Goal: Transaction & Acquisition: Purchase product/service

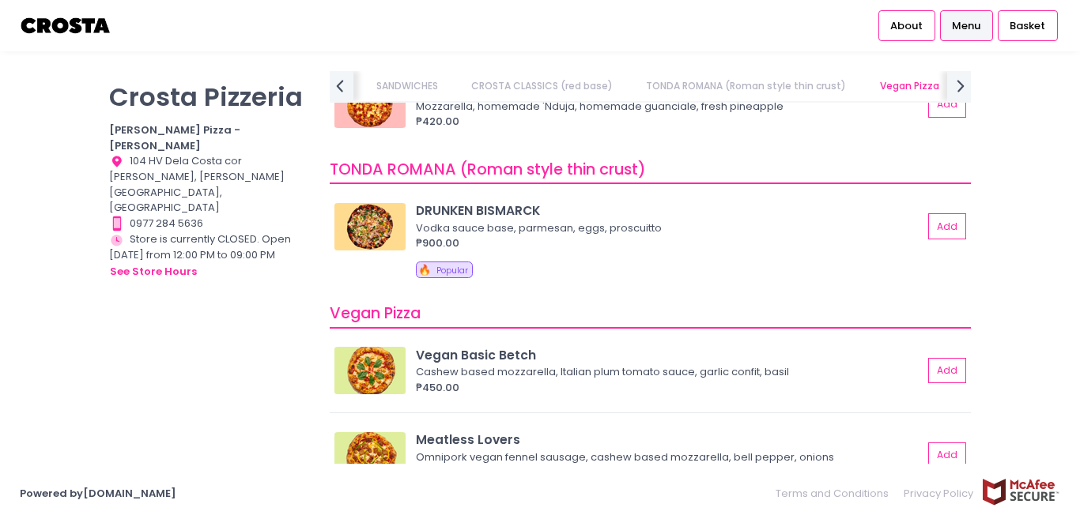
scroll to position [1027, 0]
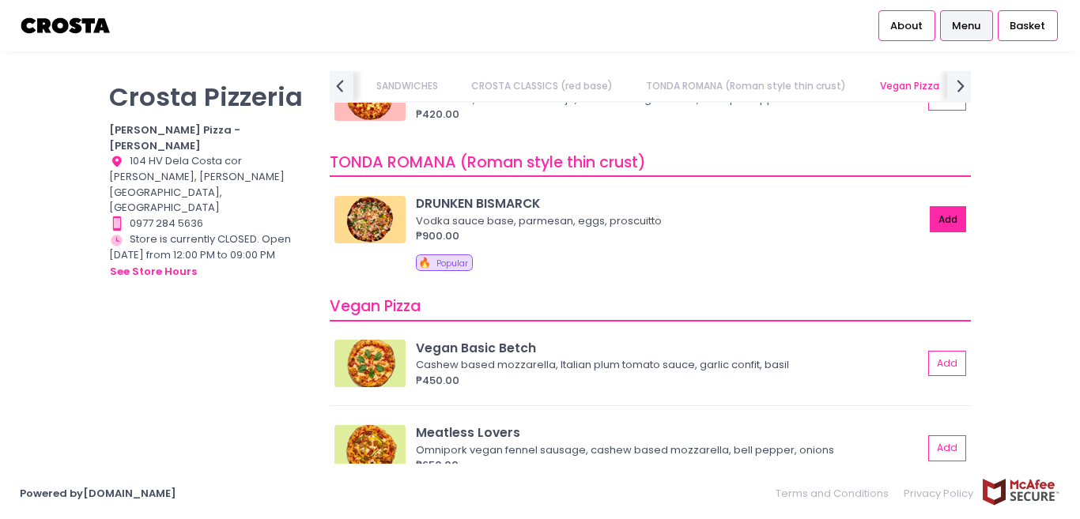
click at [929, 226] on button "Add" at bounding box center [947, 219] width 36 height 26
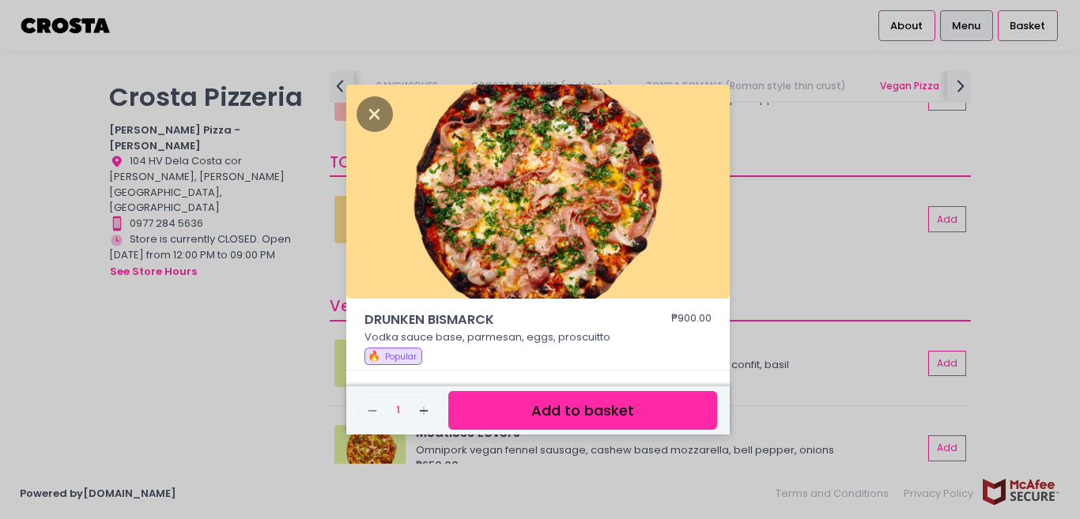
click at [597, 406] on button "Add to basket" at bounding box center [582, 410] width 269 height 39
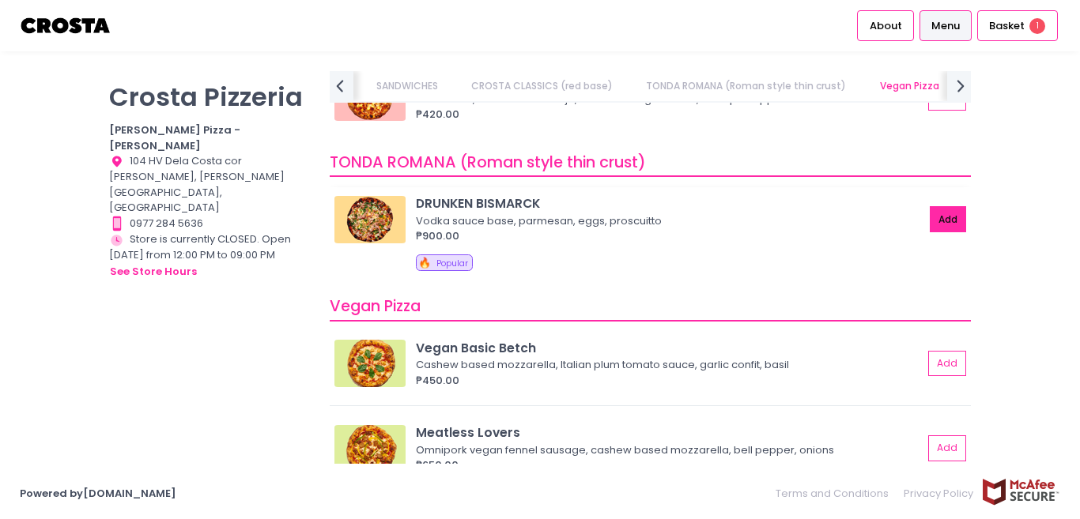
click at [929, 225] on button "Add" at bounding box center [947, 219] width 36 height 26
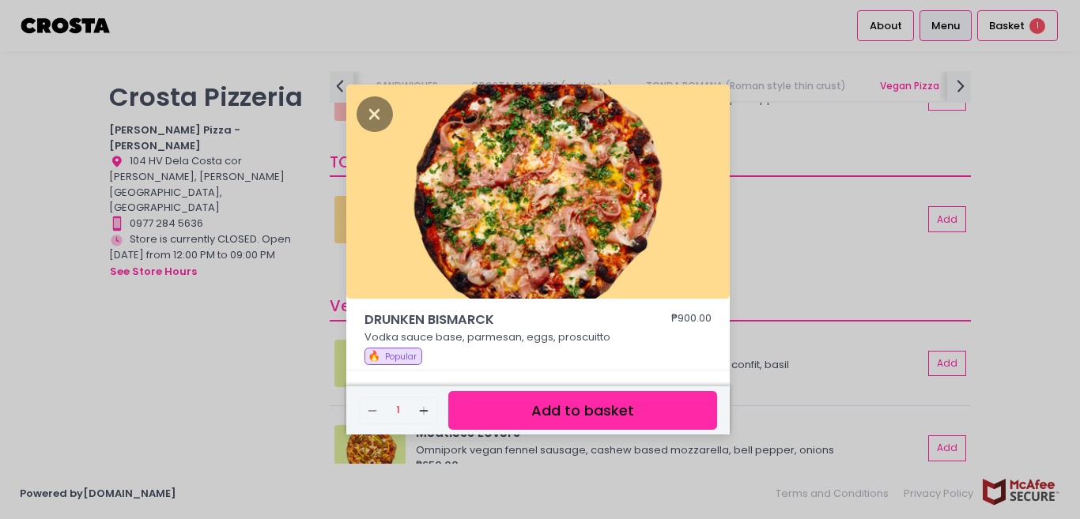
click at [531, 413] on button "Add to basket" at bounding box center [582, 410] width 269 height 39
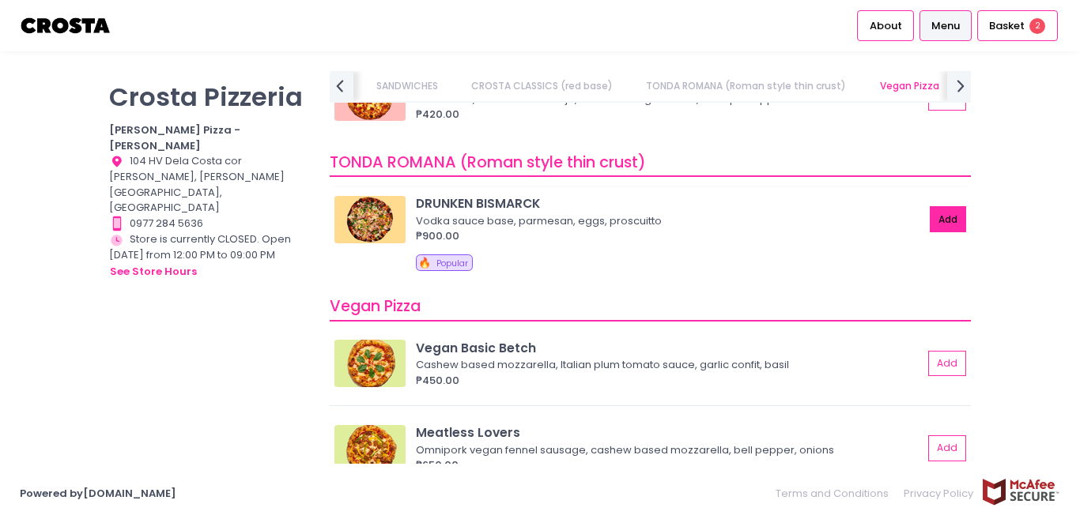
click at [929, 212] on button "Add" at bounding box center [947, 219] width 36 height 26
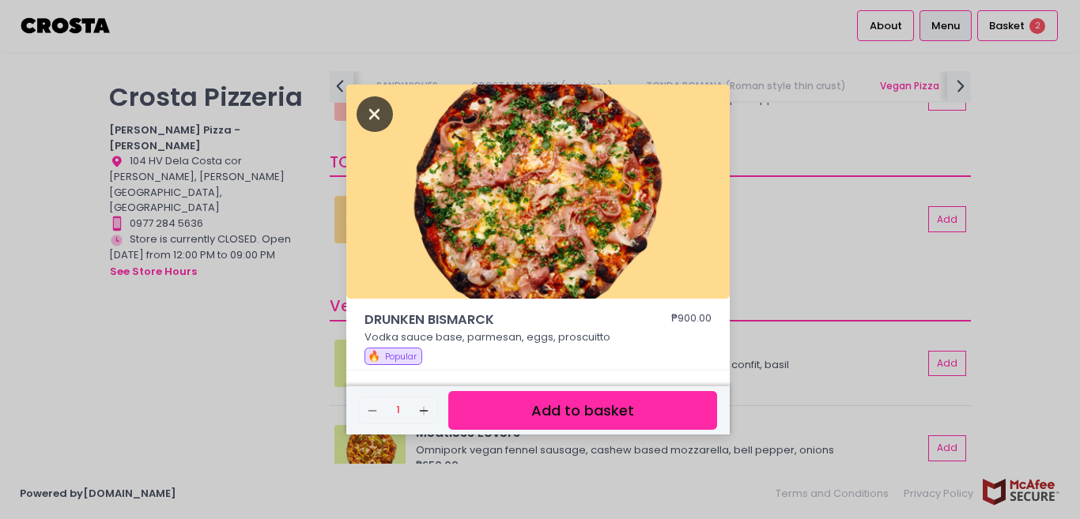
click at [356, 108] on icon "Close" at bounding box center [374, 114] width 36 height 36
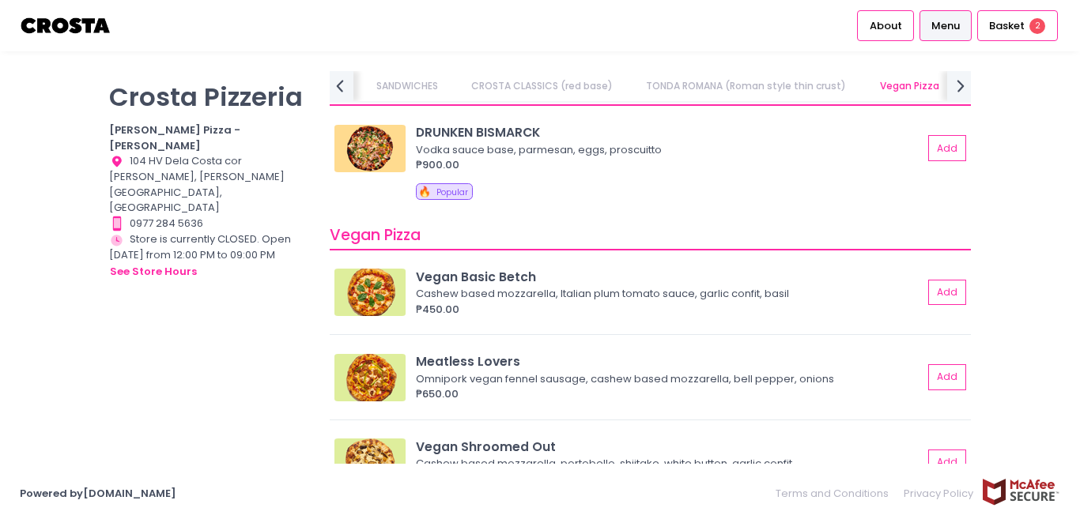
scroll to position [1106, 0]
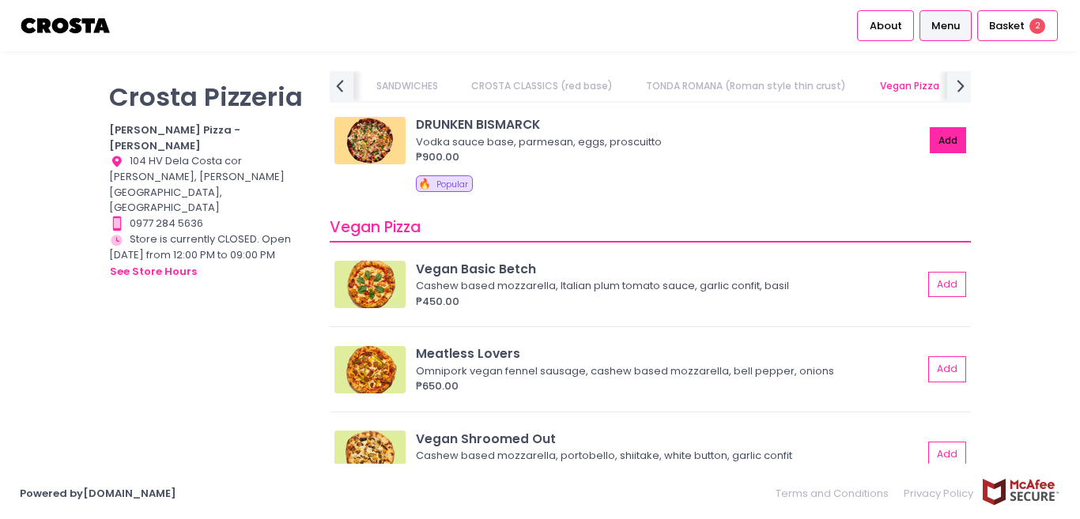
click at [929, 138] on button "Add" at bounding box center [947, 140] width 36 height 26
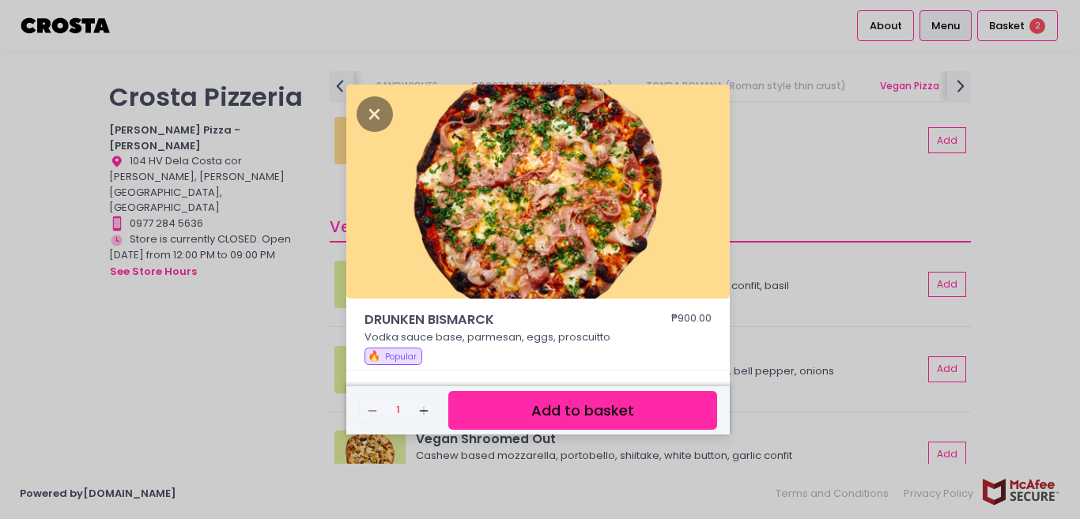
click at [1079, 170] on div "DRUNKEN BISMARCK ₱900.00 Vodka sauce base, parmesan, eggs, proscuitto 🔥 Popular…" at bounding box center [540, 259] width 1080 height 519
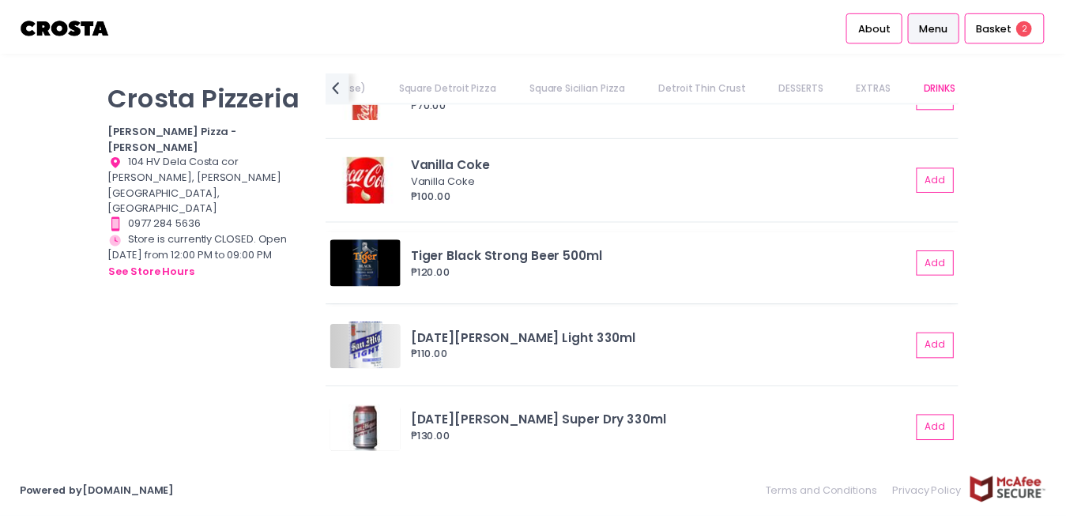
scroll to position [4161, 0]
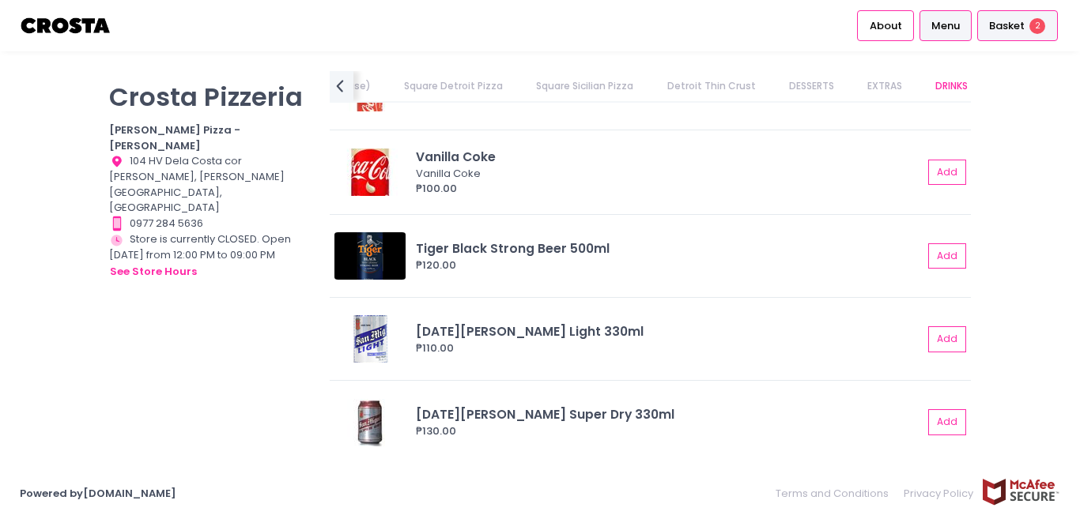
click at [997, 30] on span "Basket" at bounding box center [1007, 26] width 36 height 16
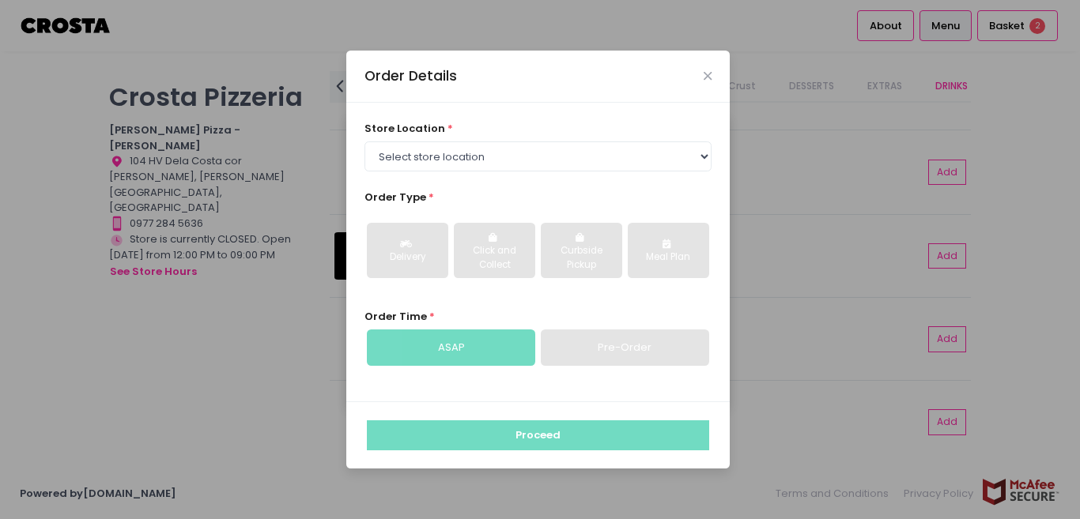
click at [1009, 16] on div "Order Details store location * Select store location [PERSON_NAME] Pizza - [PER…" at bounding box center [540, 259] width 1080 height 519
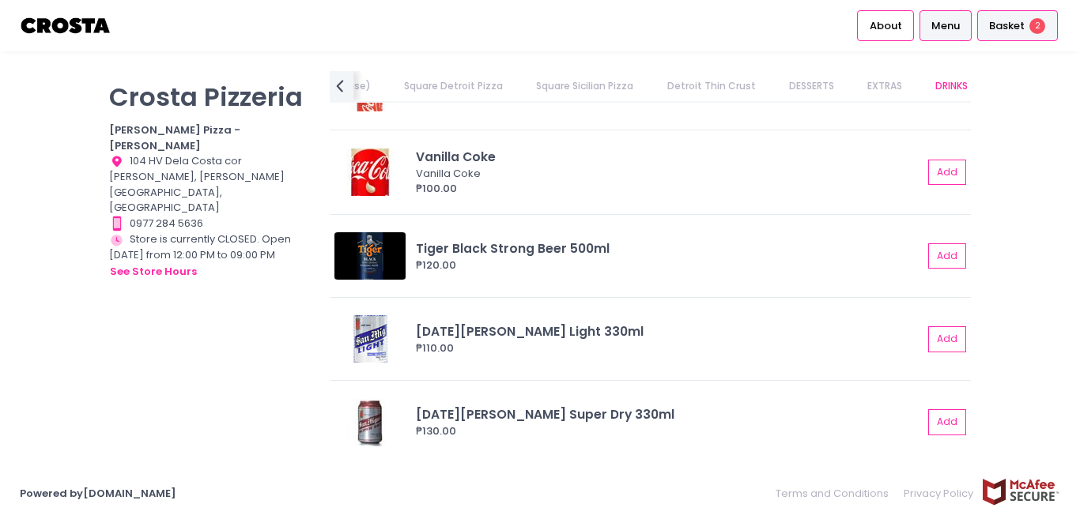
click at [1004, 37] on div "Basket 2" at bounding box center [1017, 25] width 81 height 31
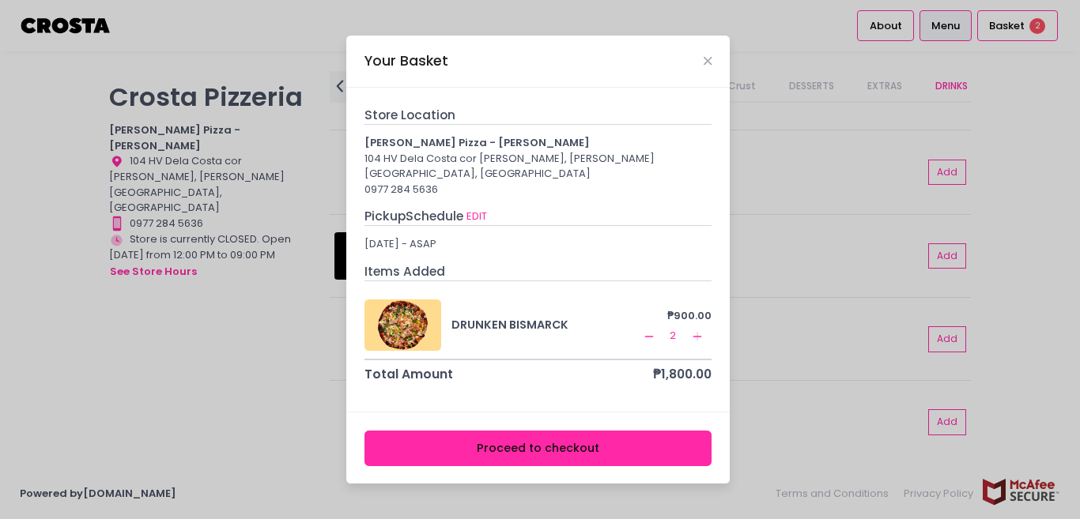
click at [643, 330] on icon "Remove Created with Sketch." at bounding box center [648, 336] width 13 height 13
click at [552, 443] on button "Proceed to checkout" at bounding box center [538, 449] width 348 height 36
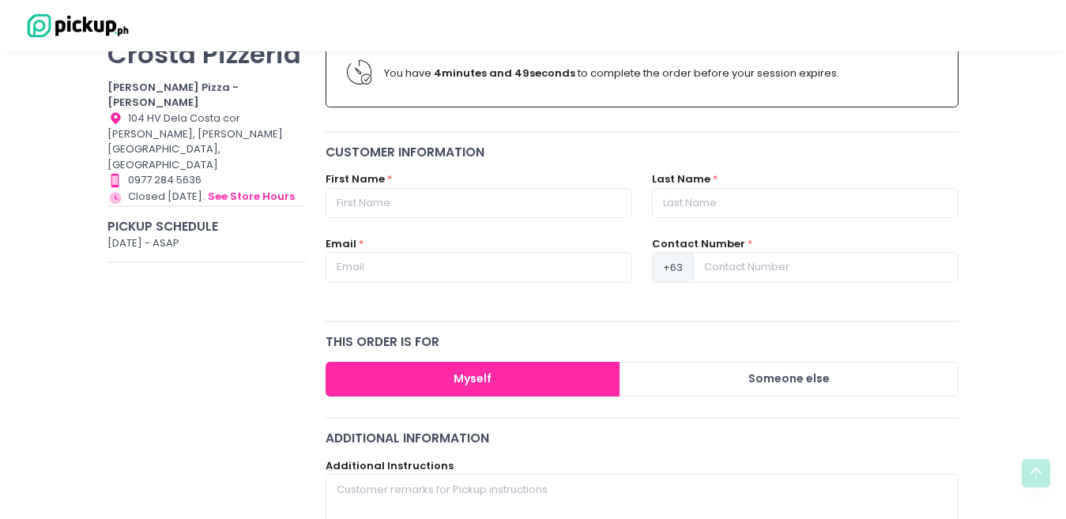
scroll to position [98, 0]
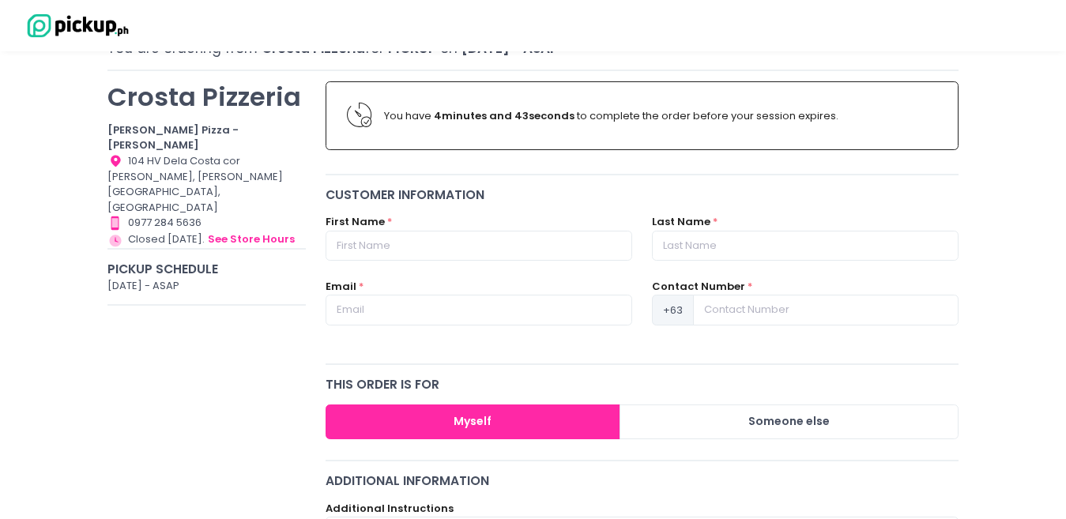
click at [761, 116] on div "You have 4 minutes and 43 seconds to complete the order before your session exp…" at bounding box center [660, 116] width 553 height 16
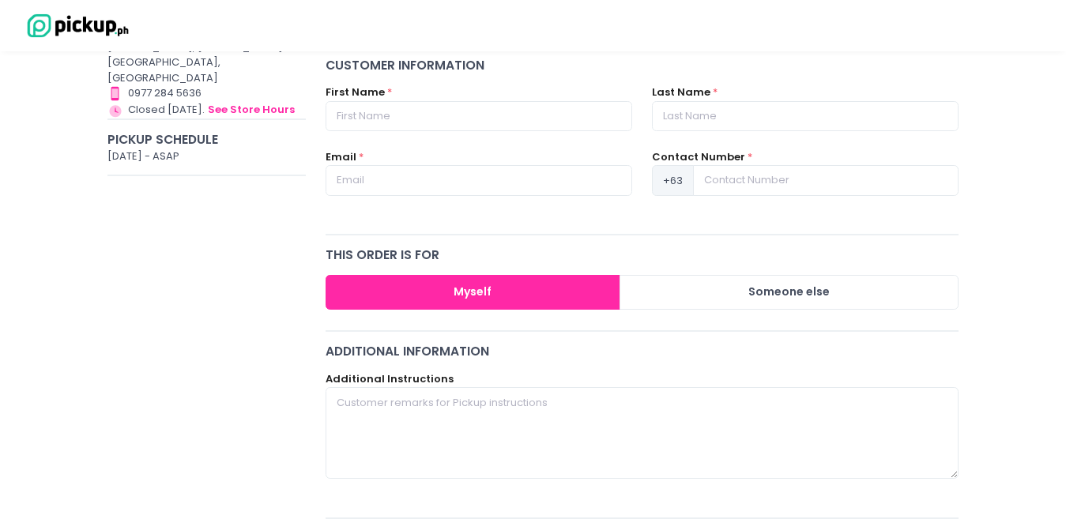
scroll to position [256, 0]
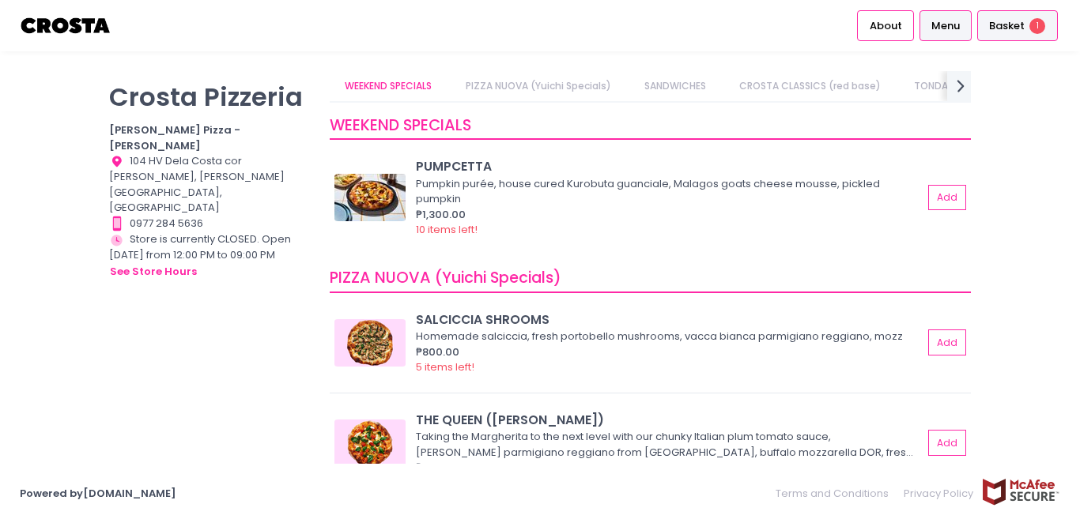
click at [1010, 31] on span "Basket" at bounding box center [1007, 26] width 36 height 16
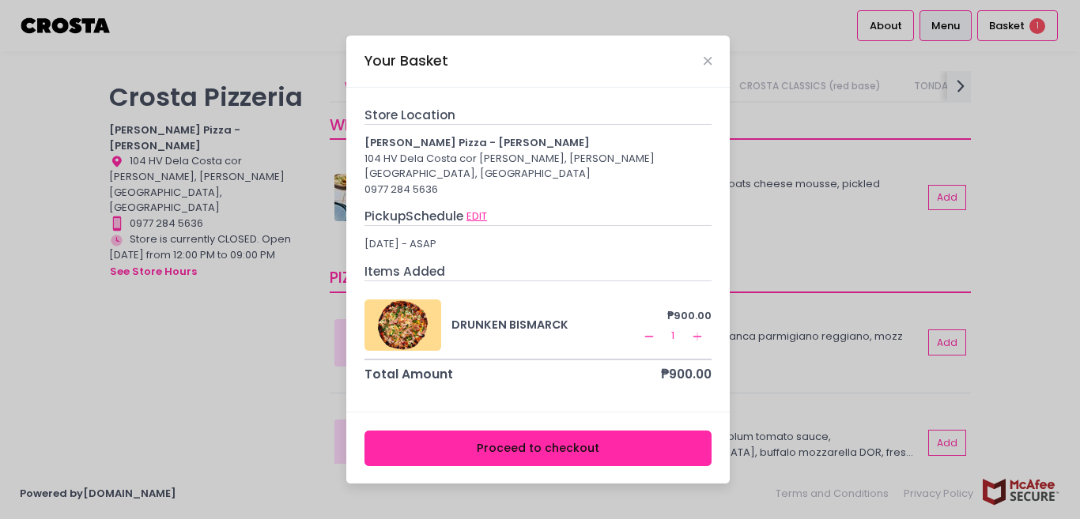
click at [477, 208] on button "EDIT" at bounding box center [476, 216] width 22 height 17
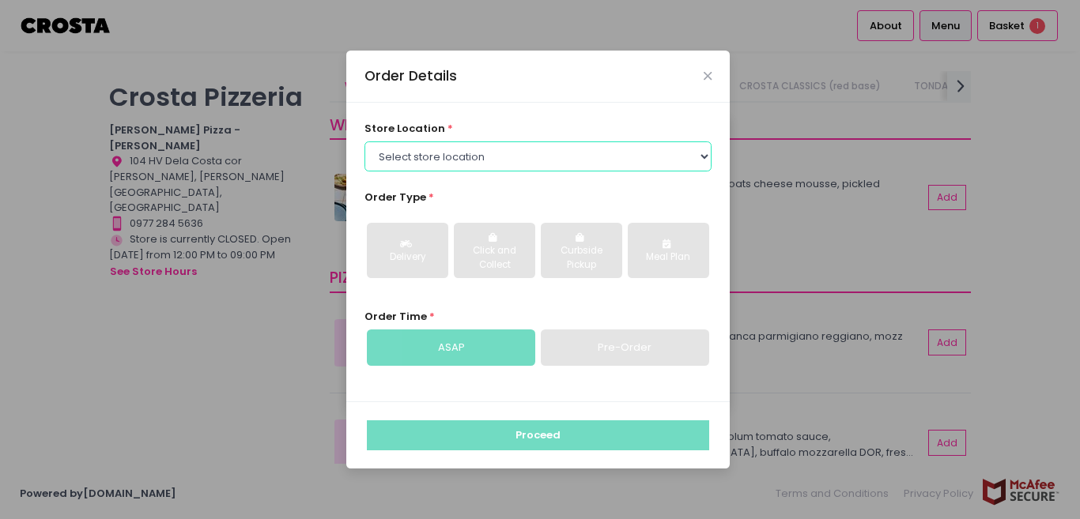
click at [684, 153] on select "Select store location [PERSON_NAME] Pizza - [PERSON_NAME] Pizza - [GEOGRAPHIC_D…" at bounding box center [538, 156] width 348 height 30
select select "5fabb2e53664a8677beaeb89"
click at [364, 141] on select "Select store location [PERSON_NAME] Pizza - [PERSON_NAME] Pizza - [GEOGRAPHIC_D…" at bounding box center [538, 156] width 348 height 30
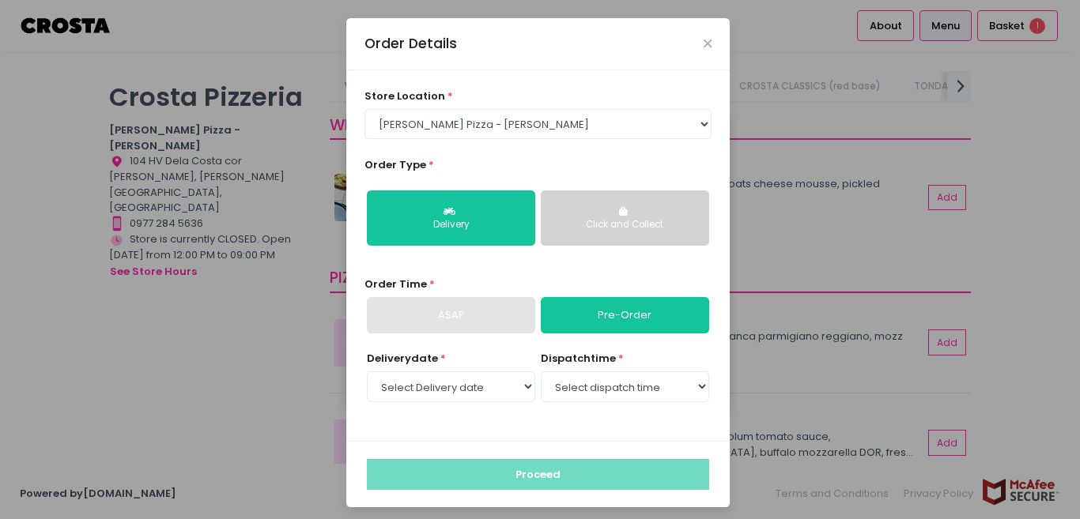
click at [606, 232] on button "Click and Collect" at bounding box center [625, 217] width 168 height 55
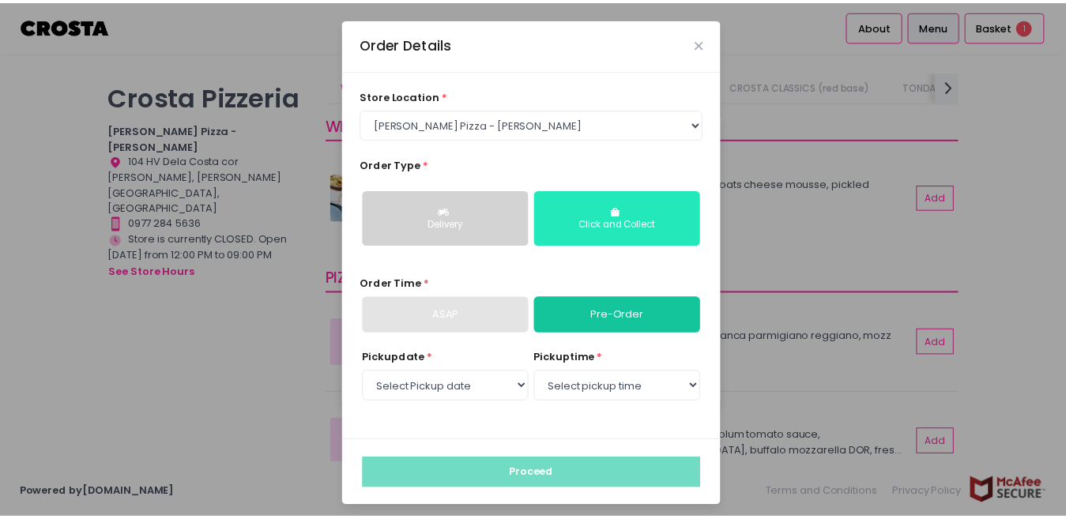
scroll to position [6, 0]
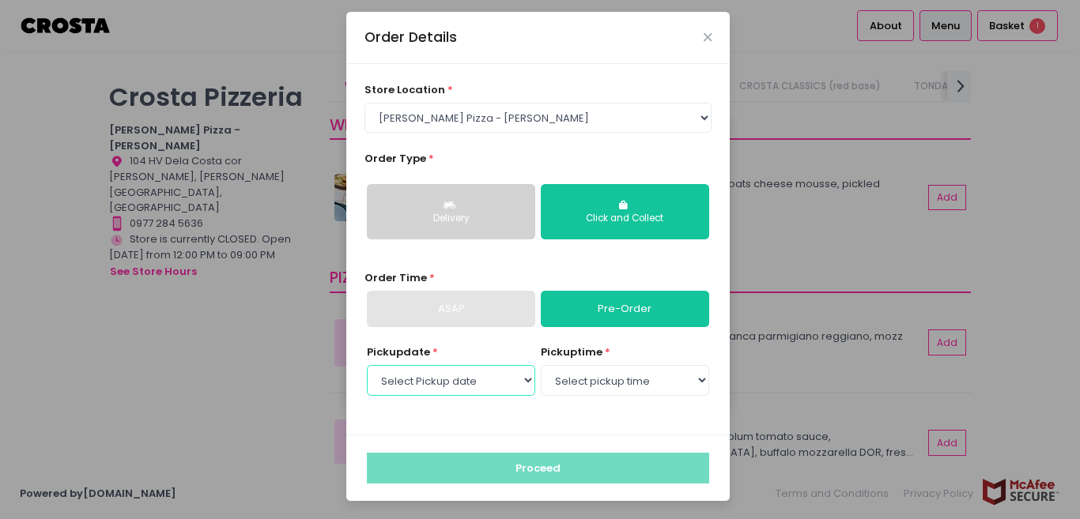
click at [514, 376] on select "Select Pickup date [DATE] [DATE] [DATE] [DATE] [DATE] [DATE]" at bounding box center [451, 380] width 168 height 30
select select "[DATE]"
click at [367, 365] on select "Select Pickup date [DATE] [DATE] [DATE] [DATE] [DATE] [DATE]" at bounding box center [451, 380] width 168 height 30
click at [652, 380] on select "Select pickup time 12:00 PM - 12:30 PM 12:30 PM - 01:00 PM 01:00 PM - 01:30 PM …" at bounding box center [625, 380] width 168 height 30
select select "14:30"
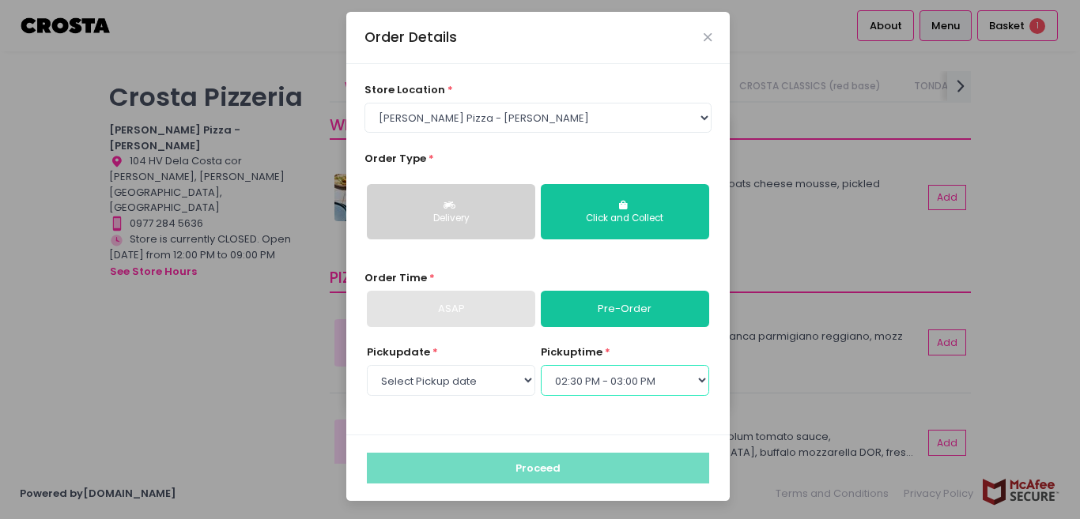
click at [541, 365] on select "Select pickup time 12:00 PM - 12:30 PM 12:30 PM - 01:00 PM 01:00 PM - 01:30 PM …" at bounding box center [625, 380] width 168 height 30
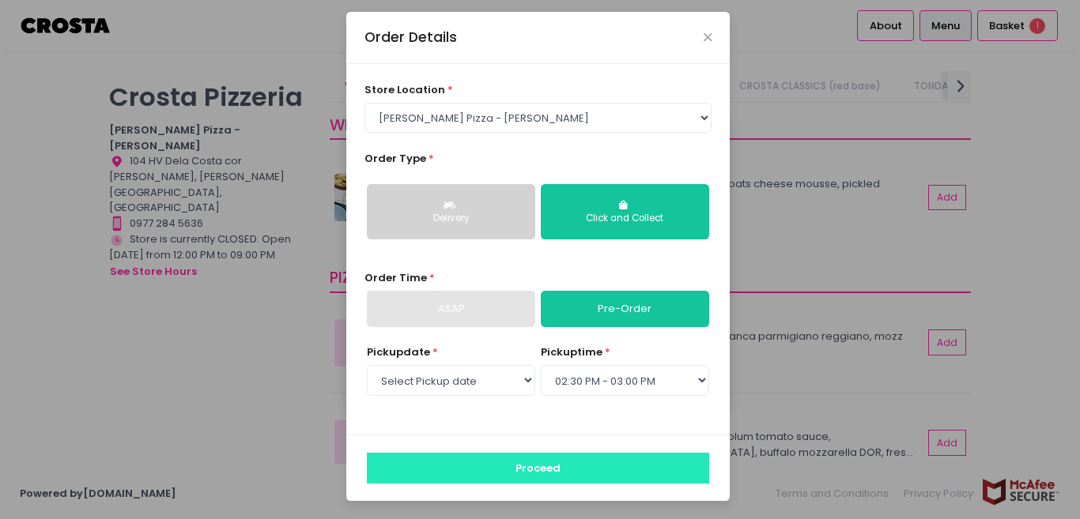
click at [590, 469] on button "Proceed" at bounding box center [538, 468] width 342 height 30
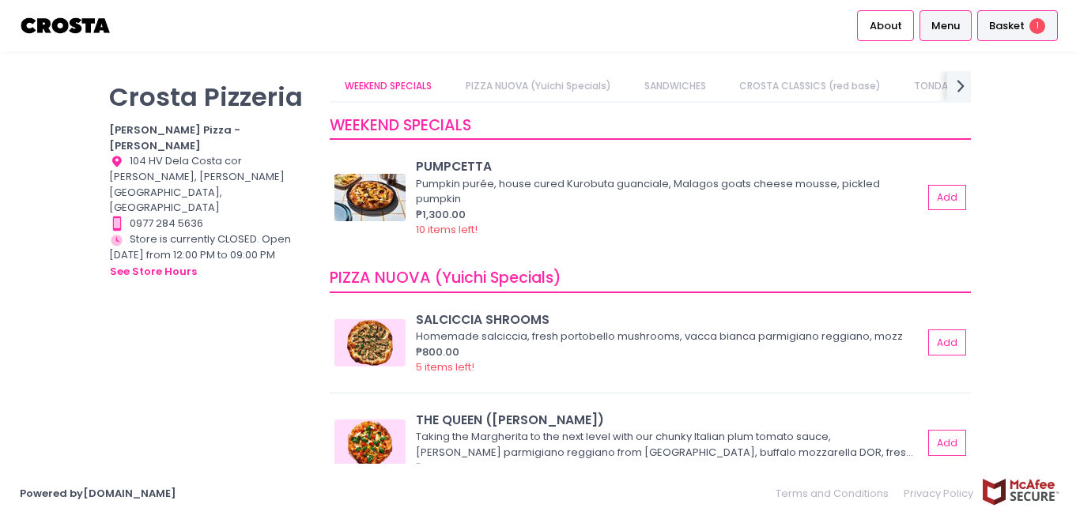
click at [1004, 28] on span "Basket" at bounding box center [1007, 26] width 36 height 16
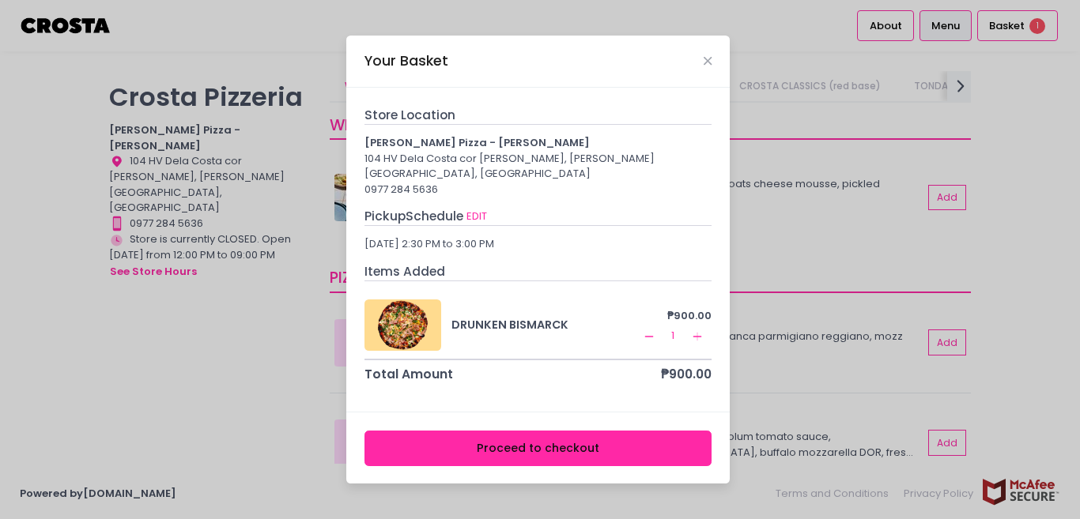
click at [530, 444] on button "Proceed to checkout" at bounding box center [538, 449] width 348 height 36
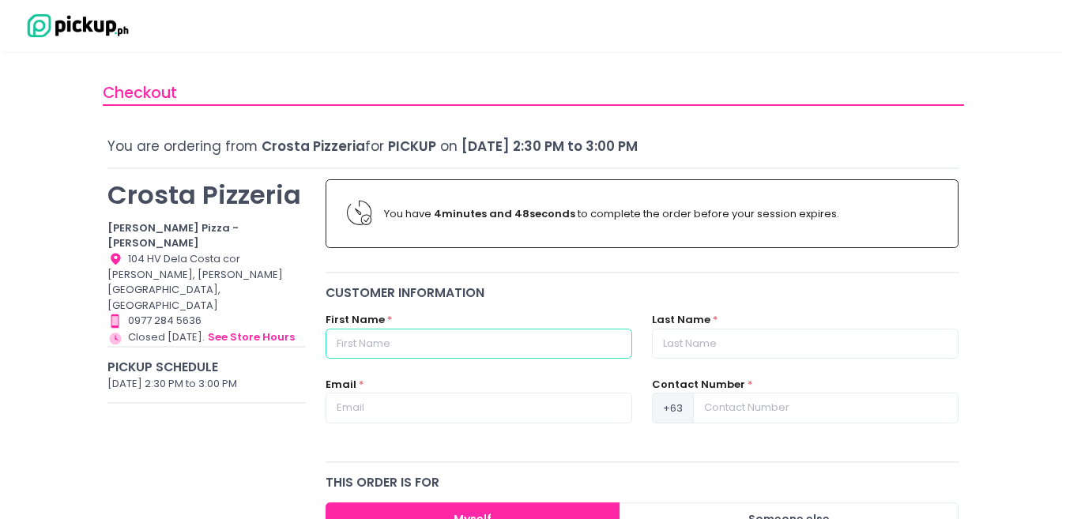
click at [545, 340] on input "text" at bounding box center [479, 344] width 307 height 30
type input "m"
type input "[PERSON_NAME]"
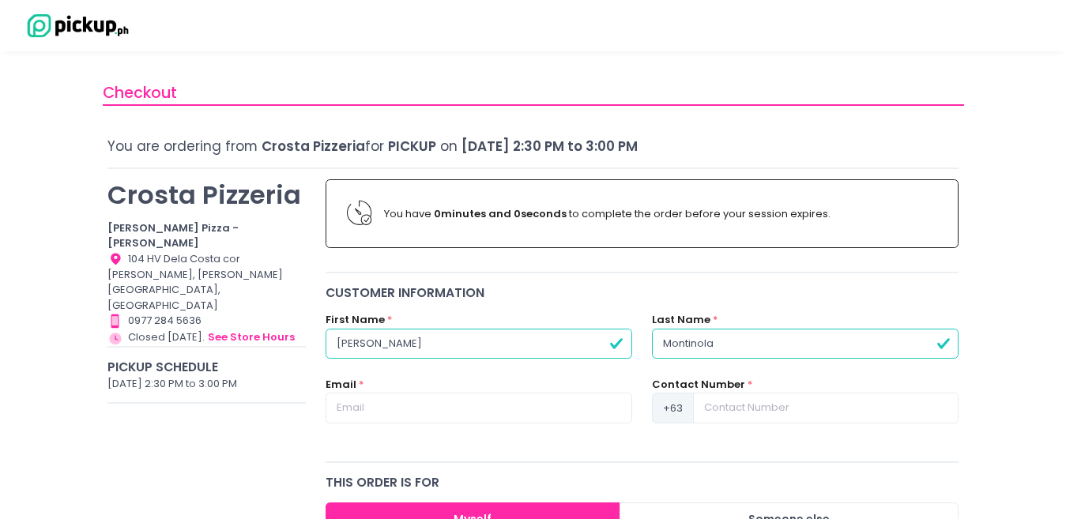
type input "Montinola"
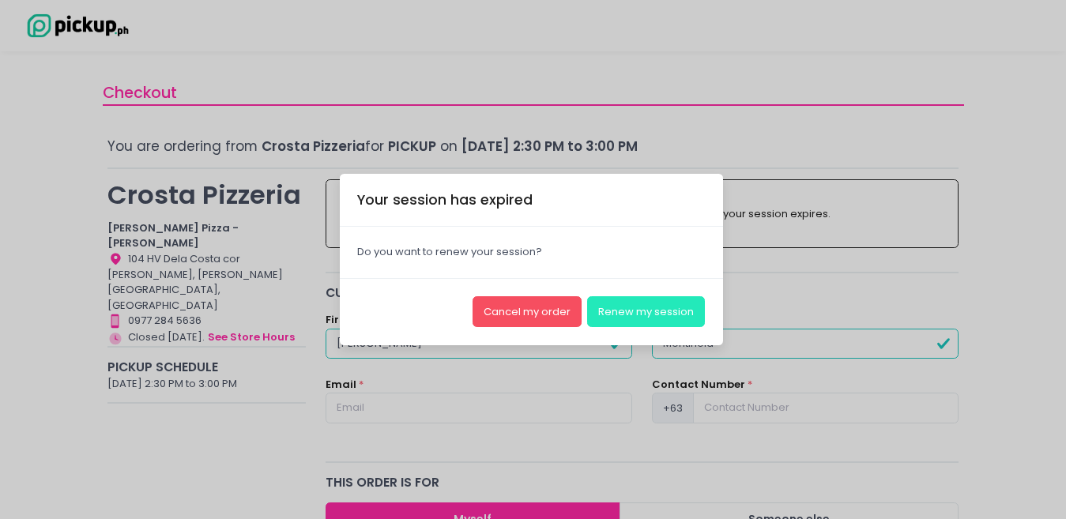
click at [658, 305] on button "Renew my session" at bounding box center [646, 311] width 118 height 30
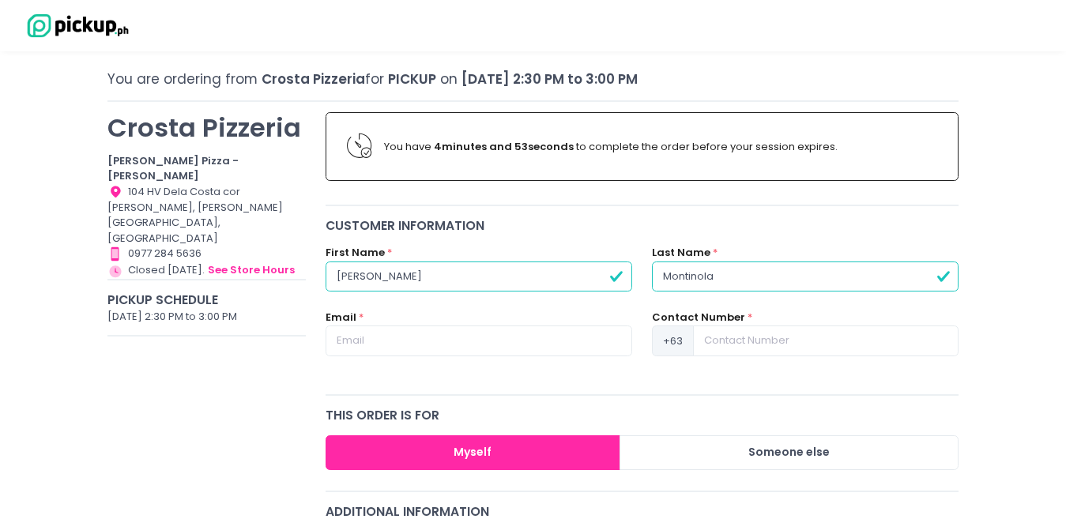
scroll to position [158, 0]
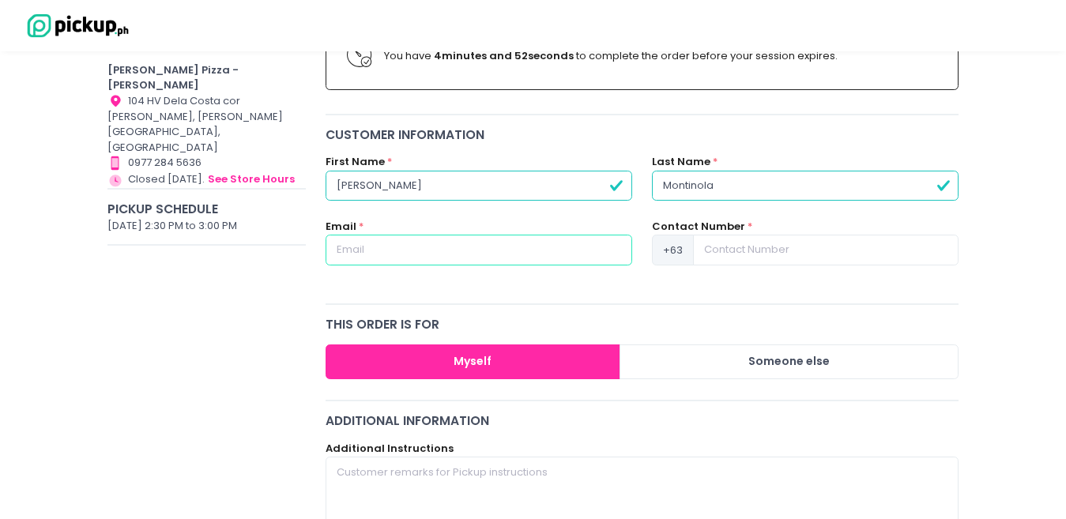
click at [450, 247] on input "text" at bounding box center [479, 250] width 307 height 30
type input "[EMAIL_ADDRESS][DOMAIN_NAME]"
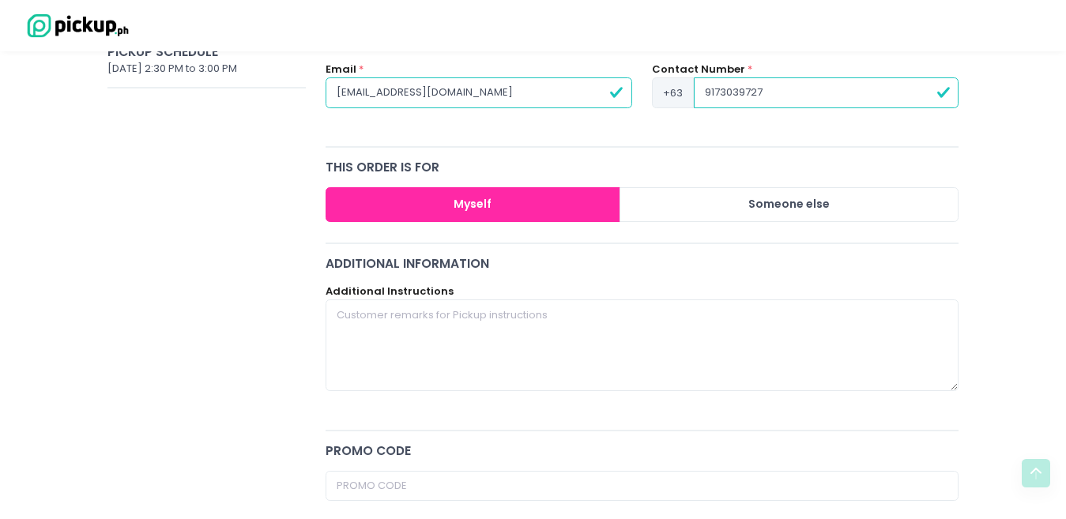
scroll to position [316, 0]
type input "9173039727"
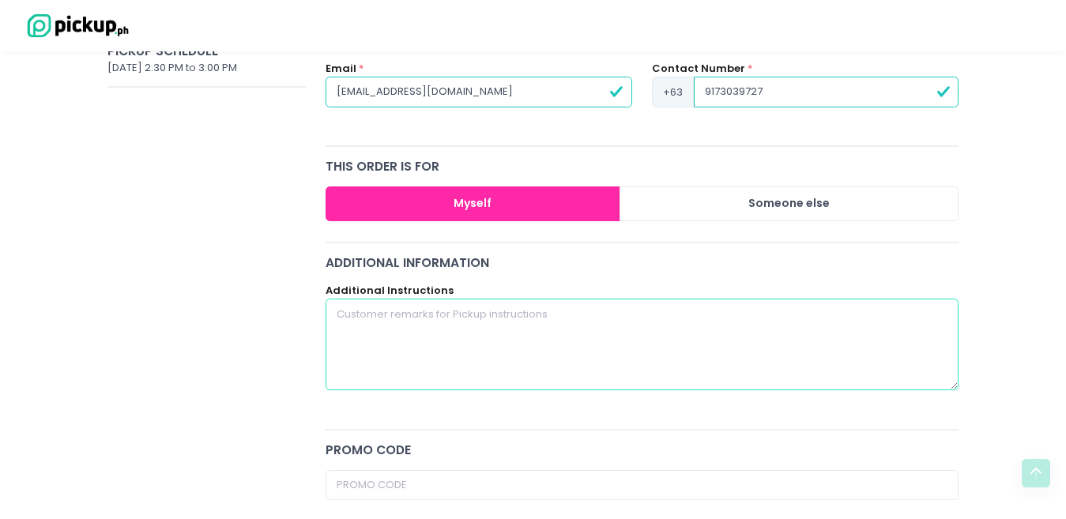
click at [500, 334] on textarea at bounding box center [643, 345] width 634 height 92
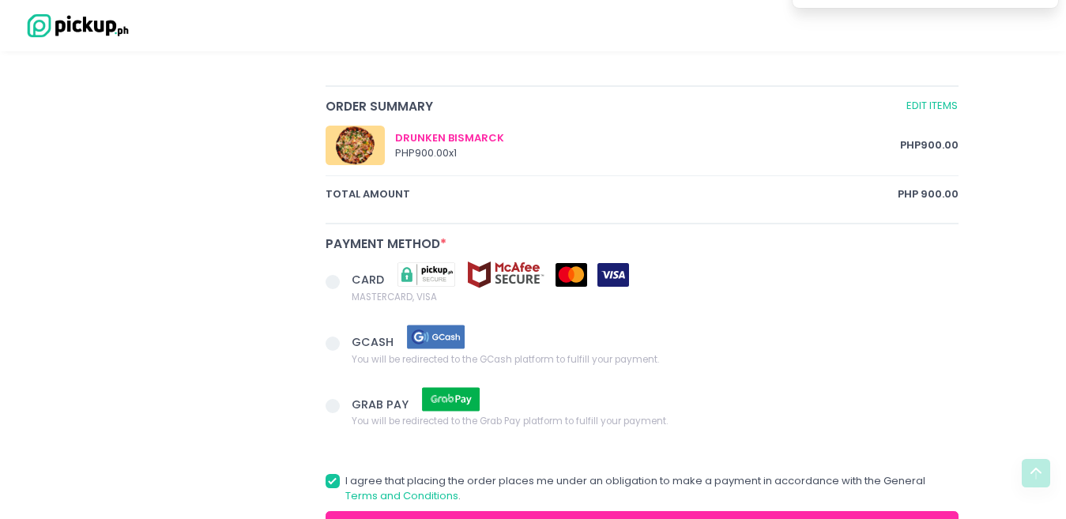
scroll to position [790, 0]
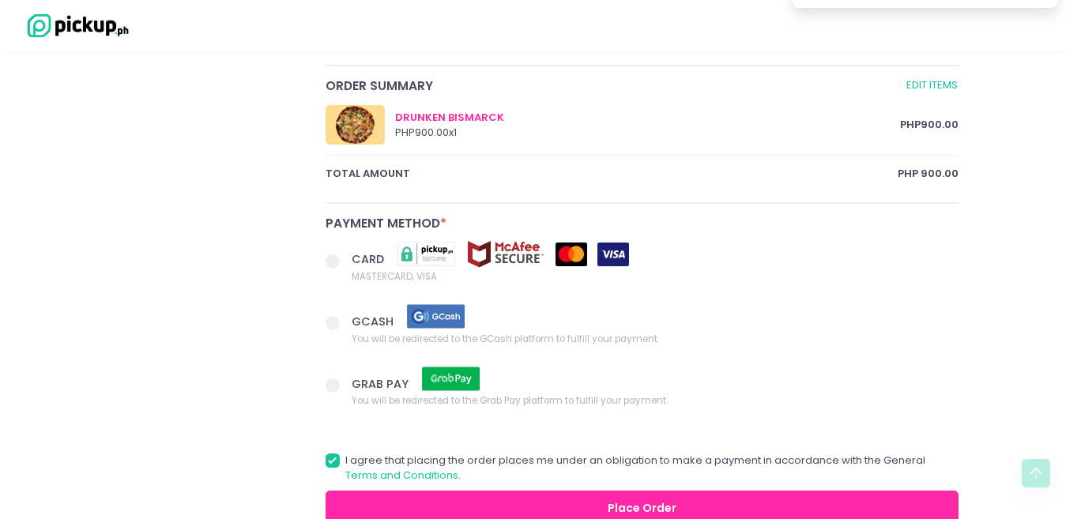
type textarea "request for plates ,fork and knife. for 4 person thank you"
click at [341, 326] on span at bounding box center [339, 325] width 27 height 22
click at [345, 326] on input "GCASH You will be redirected to the GCash platform to fulfill your payment." at bounding box center [350, 320] width 10 height 10
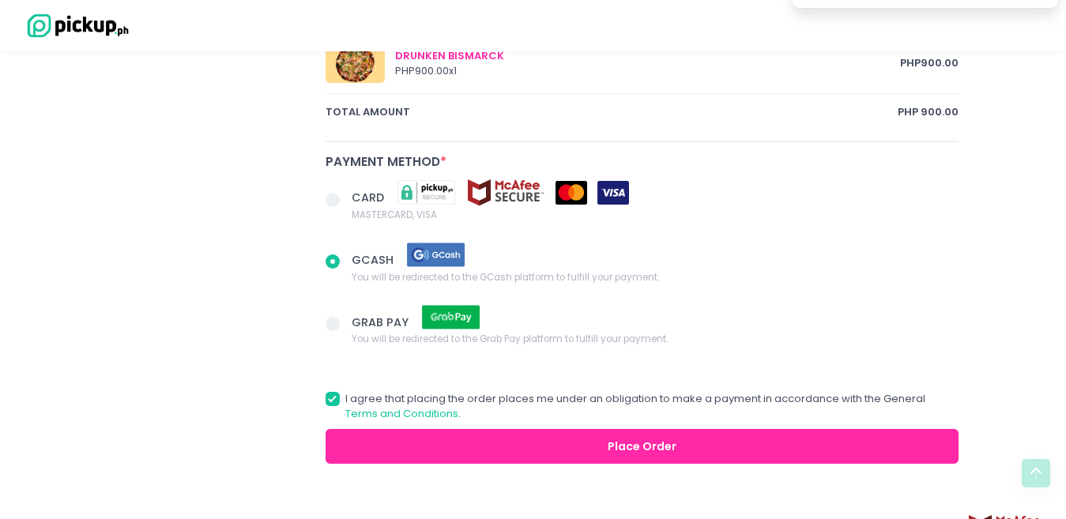
scroll to position [869, 0]
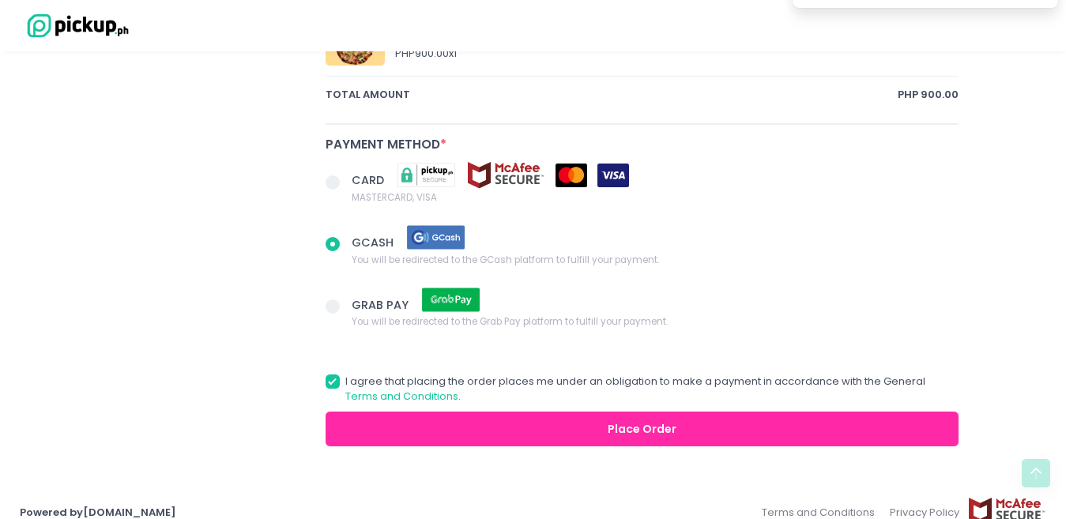
click at [702, 428] on button "Place Order" at bounding box center [643, 430] width 634 height 36
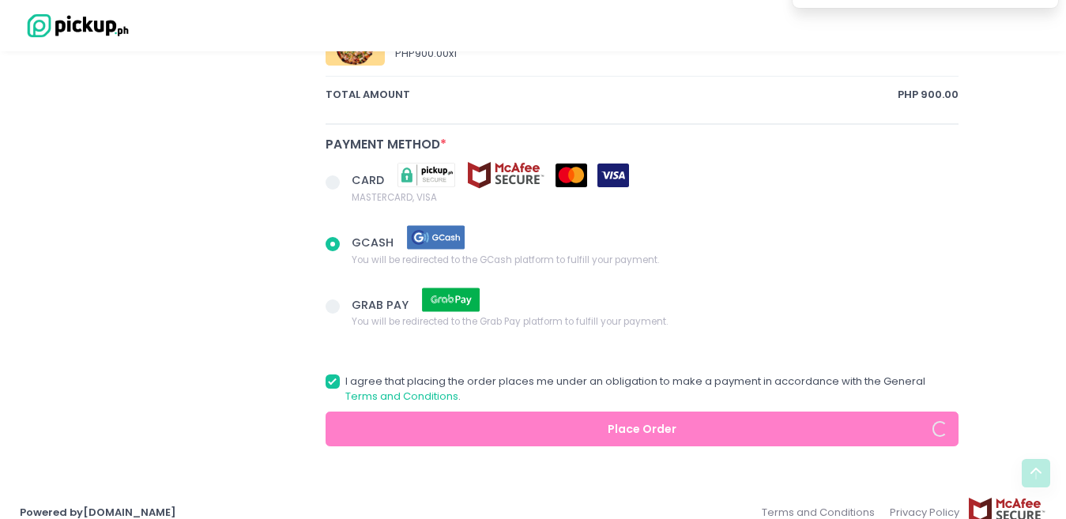
radio input "true"
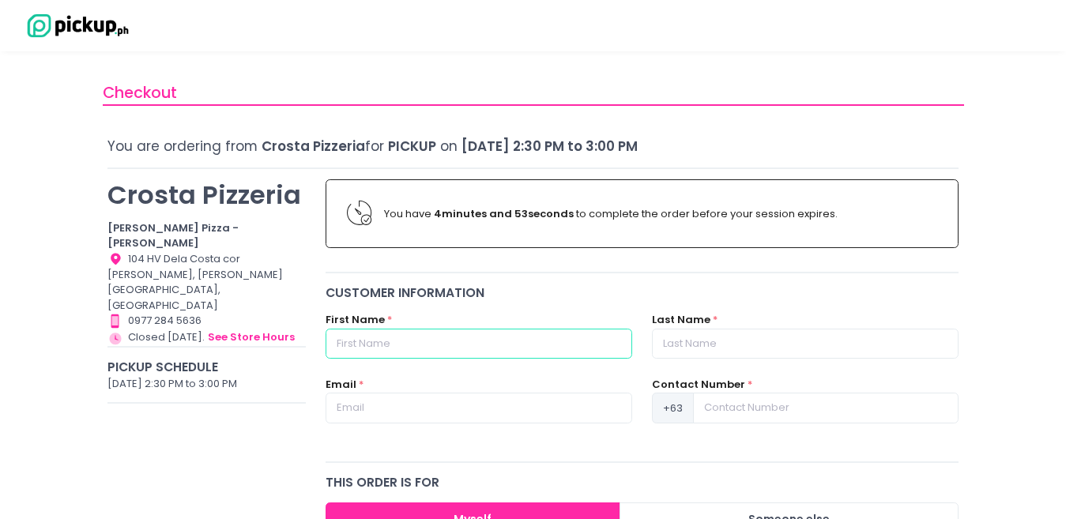
click at [455, 347] on input "text" at bounding box center [479, 344] width 307 height 30
type input "[PERSON_NAME]"
click at [767, 324] on div "Last Name *" at bounding box center [805, 335] width 307 height 47
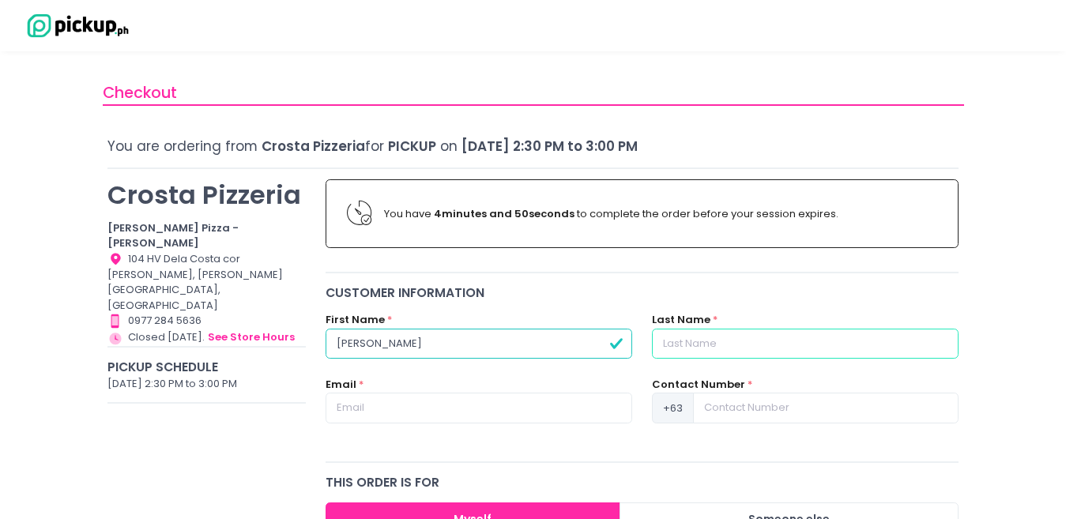
click at [769, 341] on input "text" at bounding box center [805, 344] width 307 height 30
type input "Montinola"
click at [581, 420] on input "text" at bounding box center [479, 408] width 307 height 30
type input "[EMAIL_ADDRESS][DOMAIN_NAME]"
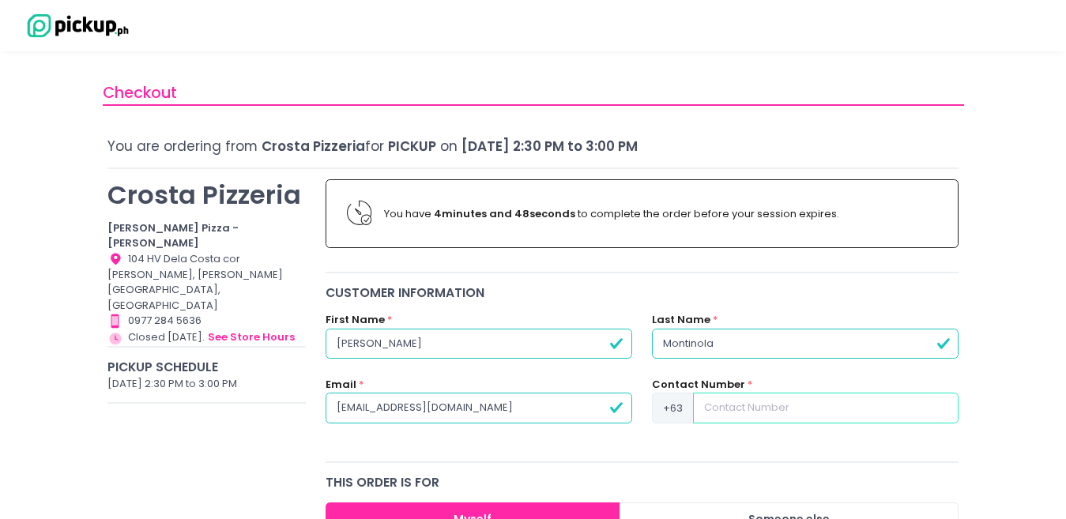
click at [741, 416] on input at bounding box center [826, 408] width 266 height 30
type input "9173039727"
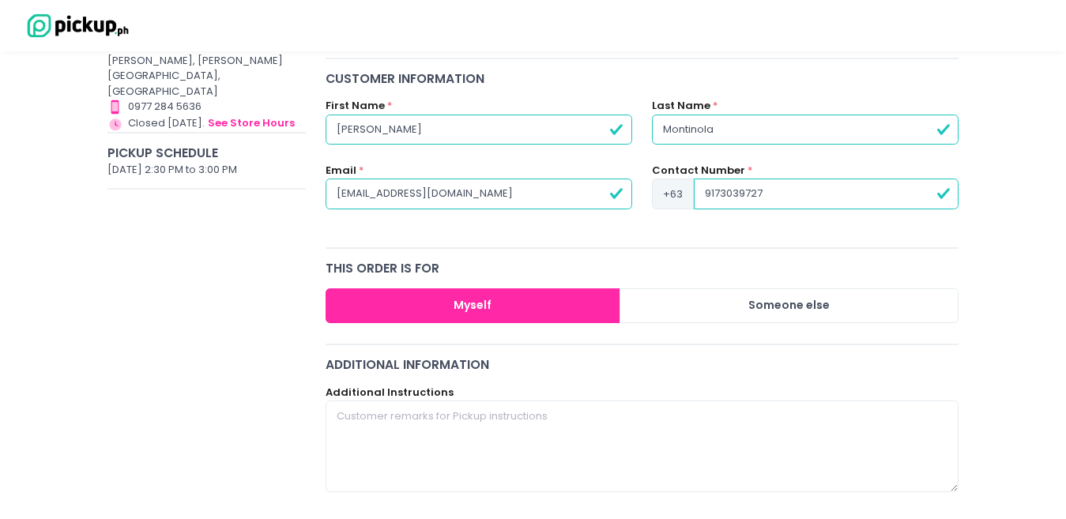
scroll to position [237, 0]
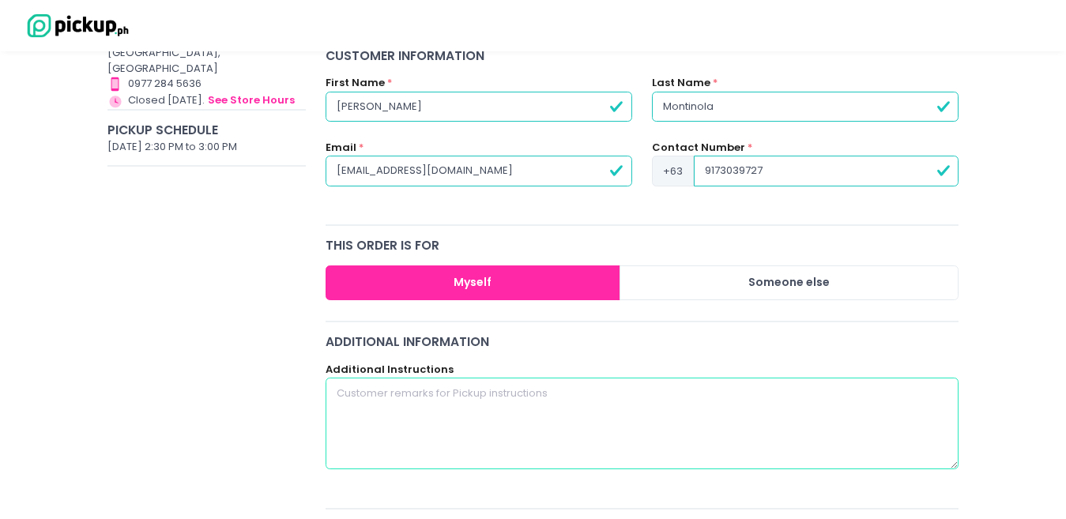
click at [473, 398] on textarea at bounding box center [643, 424] width 634 height 92
type textarea "p"
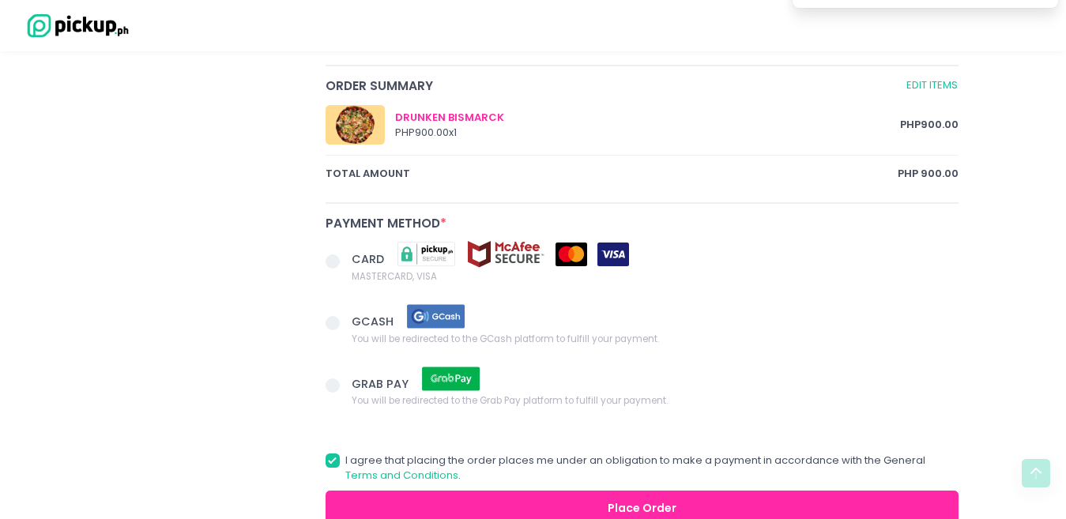
scroll to position [869, 0]
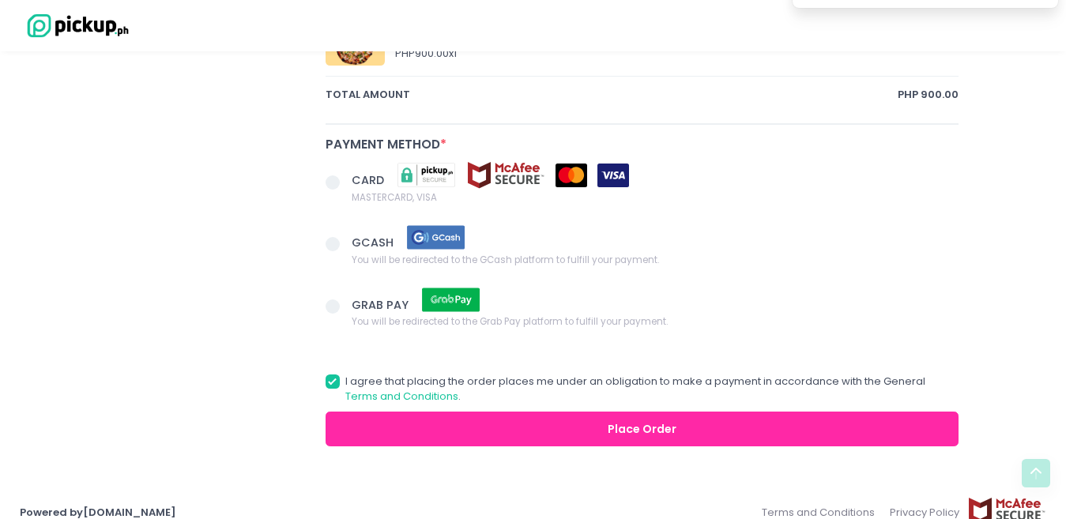
type textarea "request for plates,spoon and fork"
click at [332, 243] on span at bounding box center [333, 244] width 14 height 14
click at [345, 243] on input "GCASH You will be redirected to the GCash platform to fulfill your payment." at bounding box center [350, 241] width 10 height 10
click at [699, 435] on button "Place Order" at bounding box center [643, 430] width 634 height 36
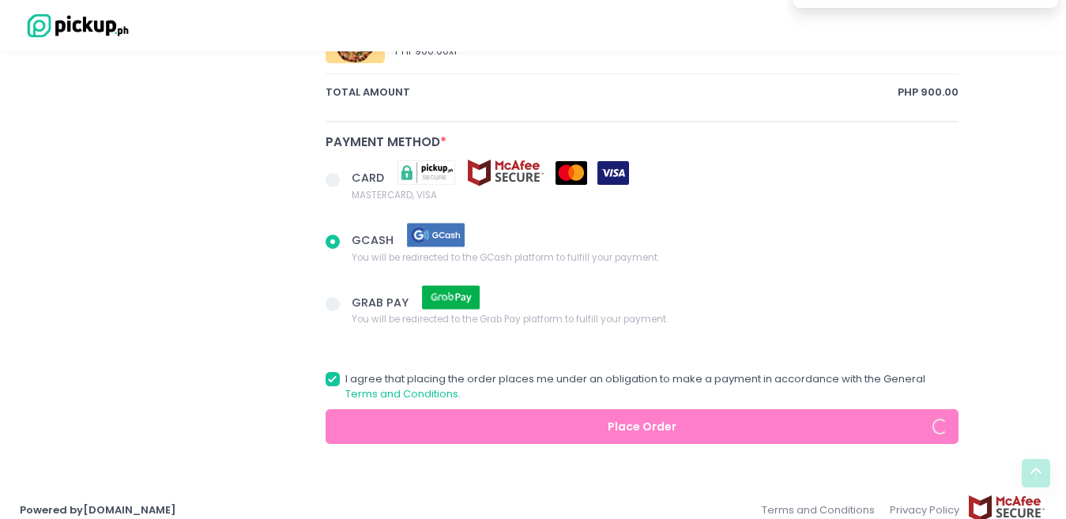
scroll to position [888, 0]
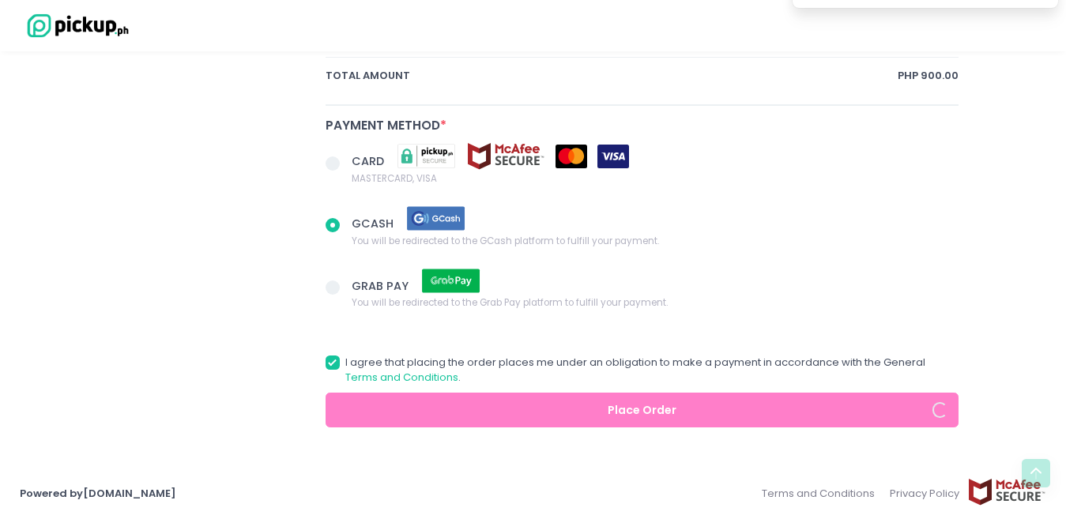
radio input "true"
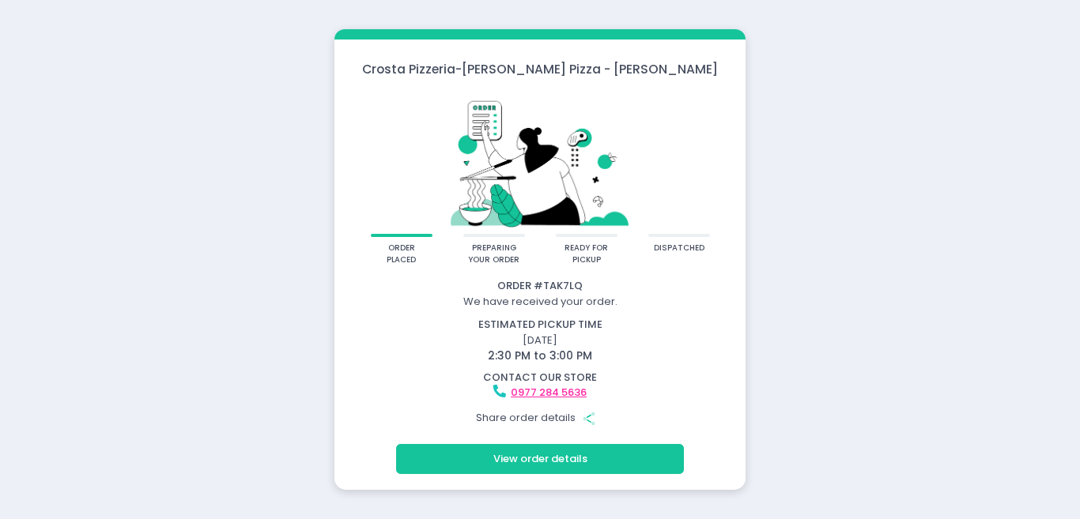
click at [582, 454] on button "View order details" at bounding box center [540, 459] width 288 height 30
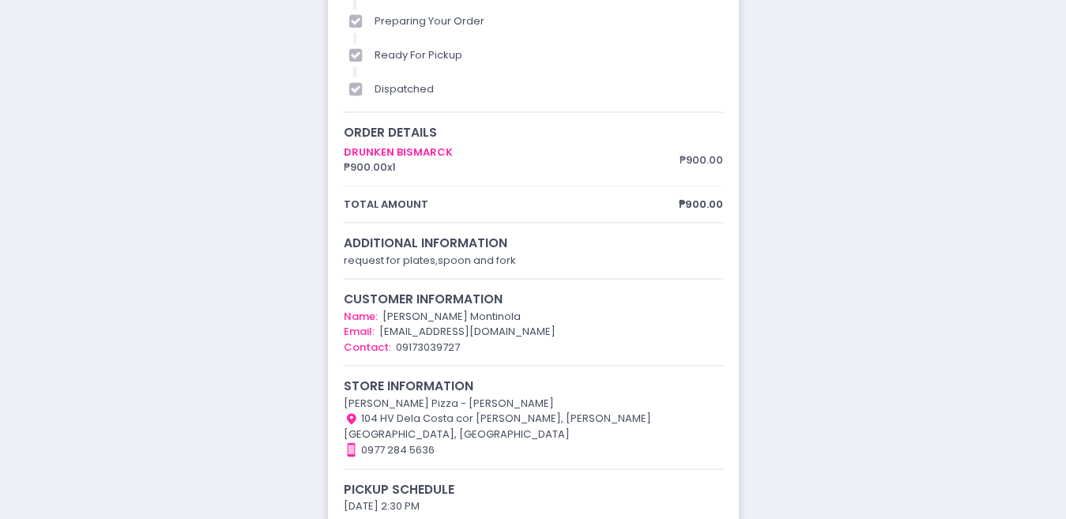
scroll to position [90, 0]
